Goal: Transaction & Acquisition: Purchase product/service

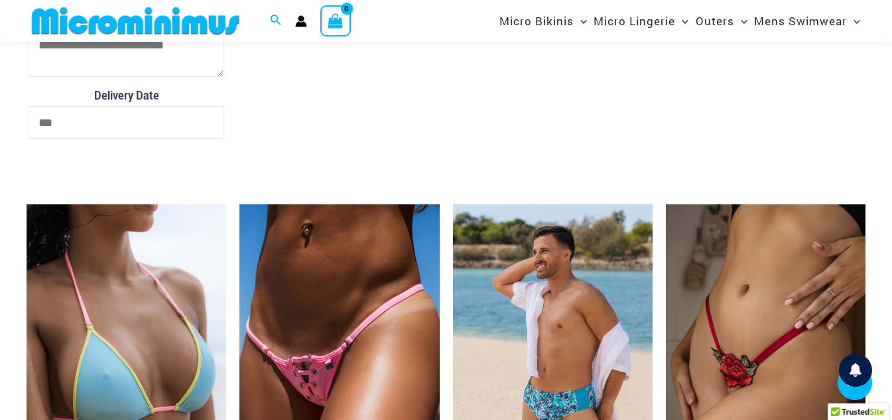
scroll to position [3307, 0]
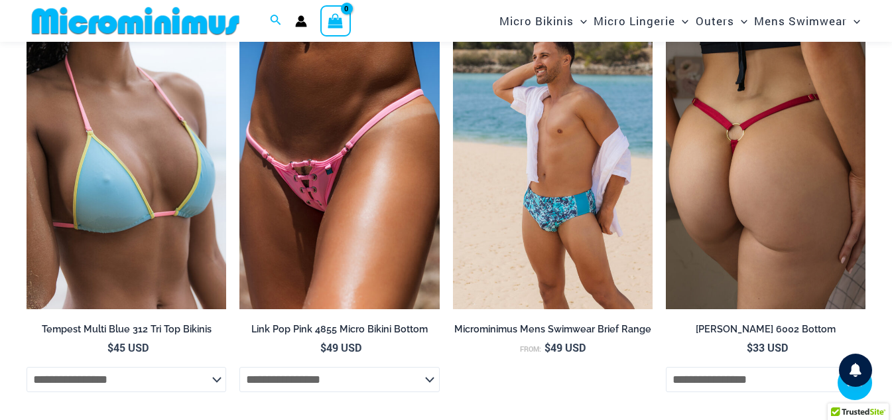
type input "**********"
click at [726, 220] on img at bounding box center [766, 159] width 200 height 300
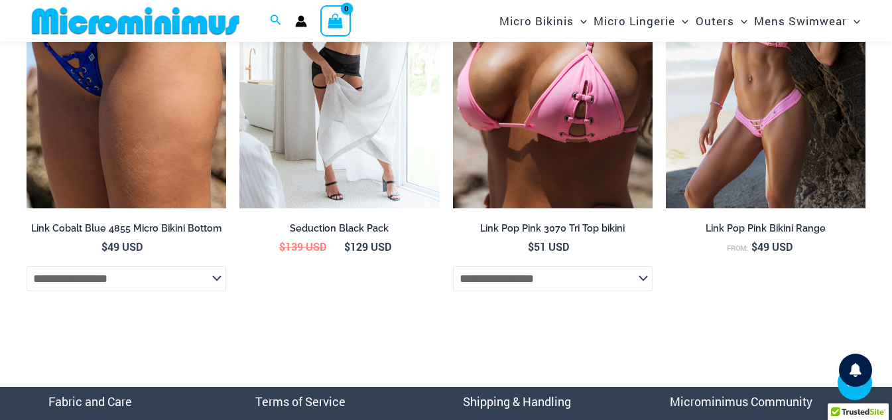
scroll to position [3331, 0]
